Goal: Task Accomplishment & Management: Manage account settings

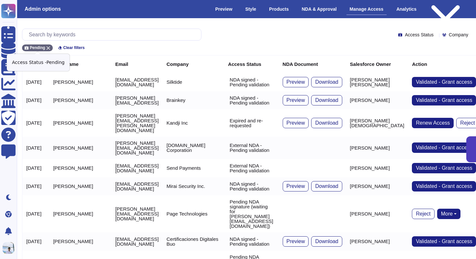
click at [48, 46] on icon at bounding box center [48, 48] width 4 height 4
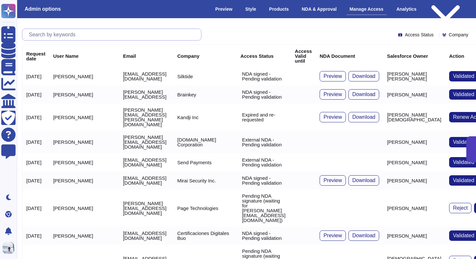
click at [48, 33] on input "text" at bounding box center [114, 34] width 176 height 11
paste input "[EMAIL_ADDRESS][DOMAIN_NAME]"
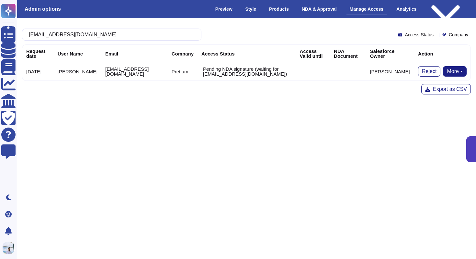
type input "[EMAIL_ADDRESS][DOMAIN_NAME]"
click at [451, 75] on button "More" at bounding box center [455, 71] width 24 height 10
click at [347, 110] on html "Questionnaires Knowledge Base Documents Analytics CAIQ / SIG Trust Center Help …" at bounding box center [238, 76] width 476 height 153
click at [456, 70] on button "More" at bounding box center [455, 71] width 24 height 10
click at [435, 85] on link "Bypass [PERSON_NAME]" at bounding box center [431, 84] width 72 height 8
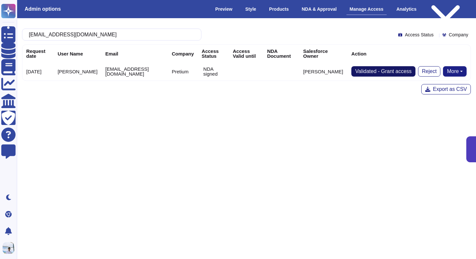
click at [374, 70] on span "Validated - Grant access" at bounding box center [383, 71] width 56 height 5
